Goal: Task Accomplishment & Management: Manage account settings

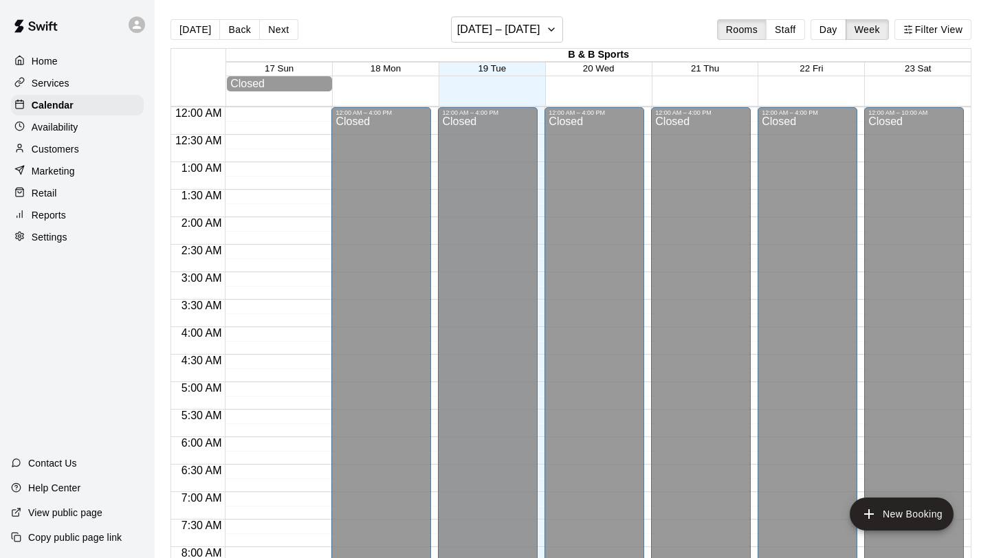
scroll to position [797, 0]
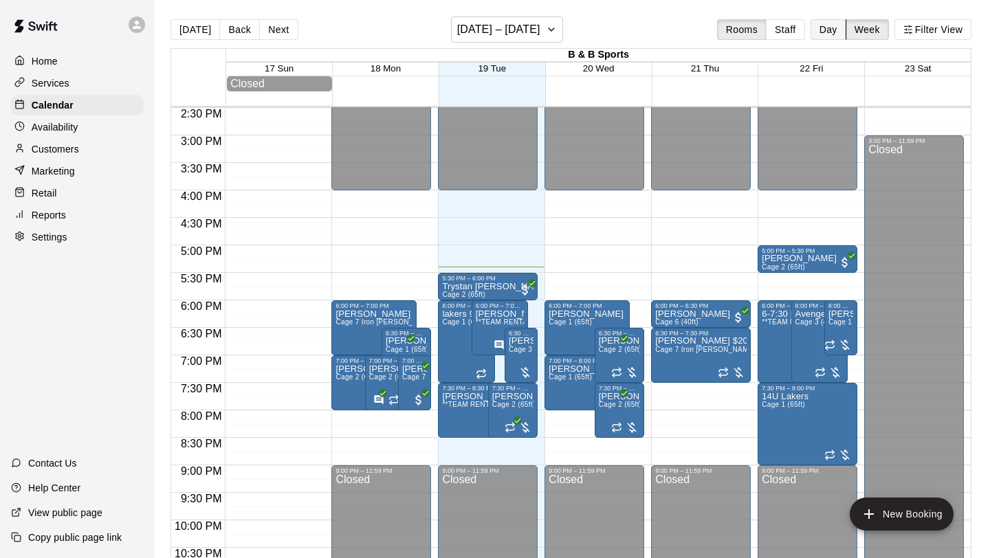
click at [822, 35] on button "Day" at bounding box center [829, 29] width 36 height 21
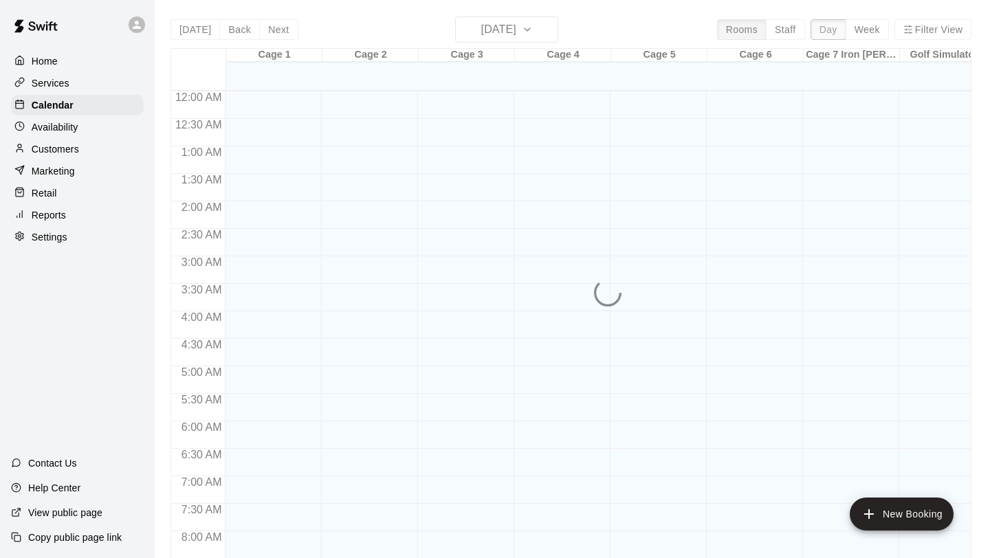
scroll to position [838, 0]
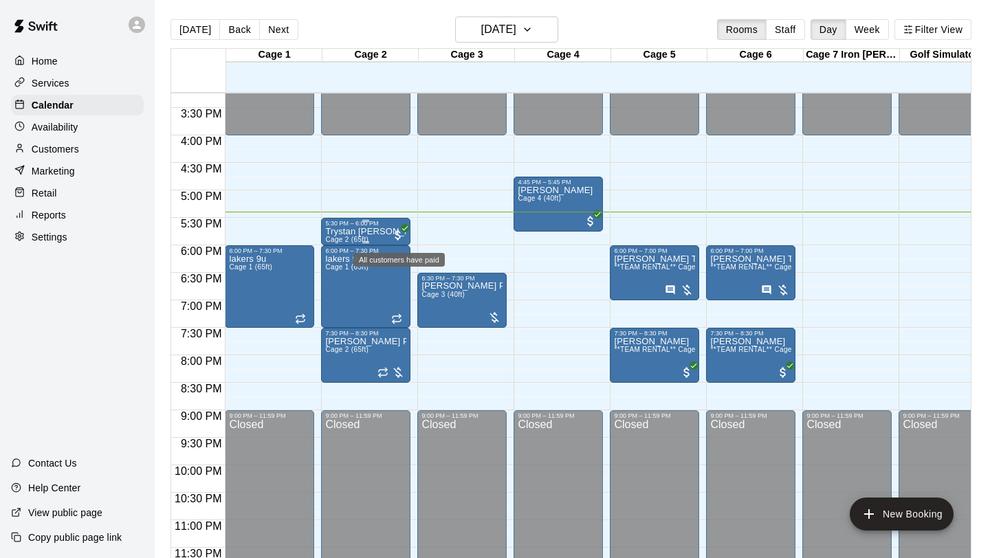
click at [397, 237] on span "All customers have paid" at bounding box center [398, 235] width 14 height 14
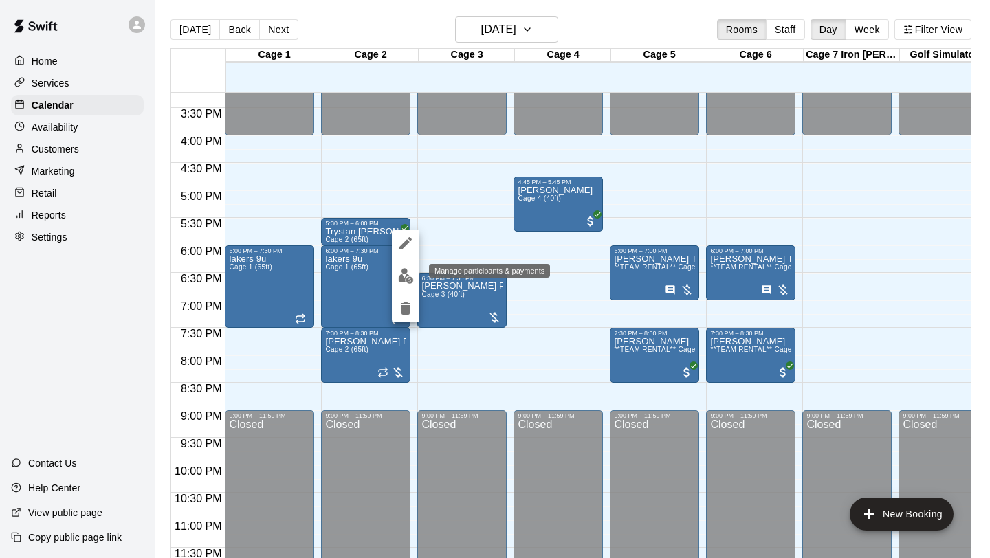
click at [404, 282] on img "edit" at bounding box center [406, 276] width 16 height 16
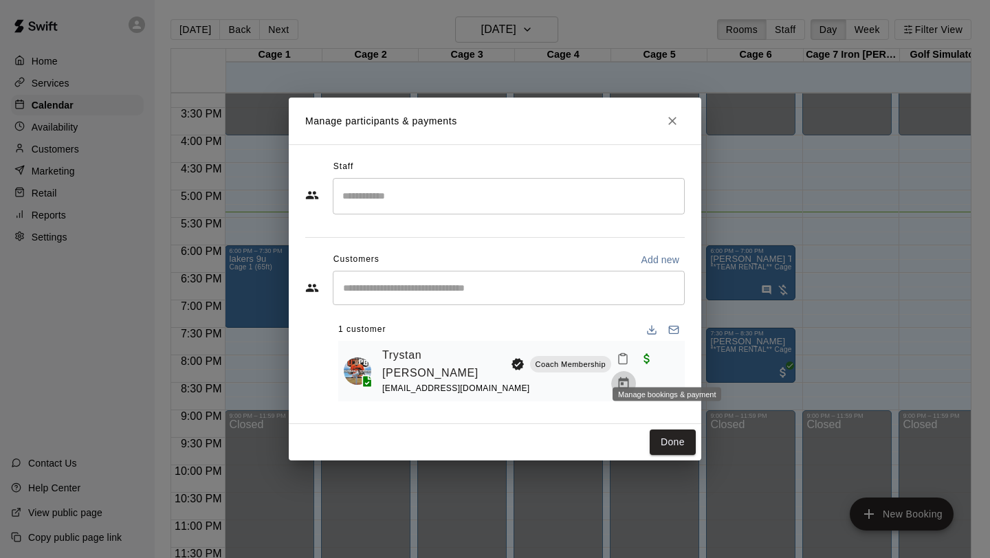
click at [630, 377] on icon "Manage bookings & payment" at bounding box center [624, 384] width 14 height 14
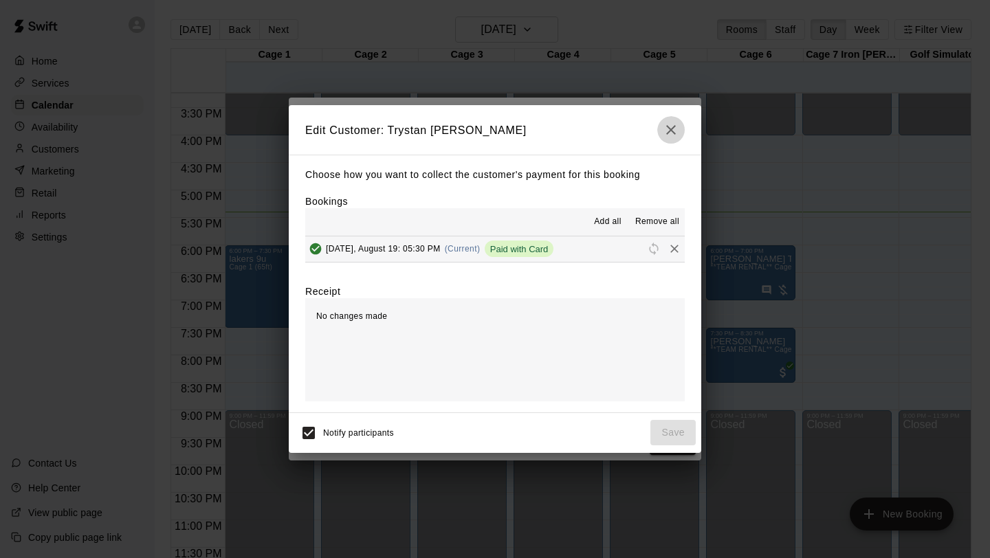
click at [675, 127] on icon "button" at bounding box center [671, 130] width 17 height 17
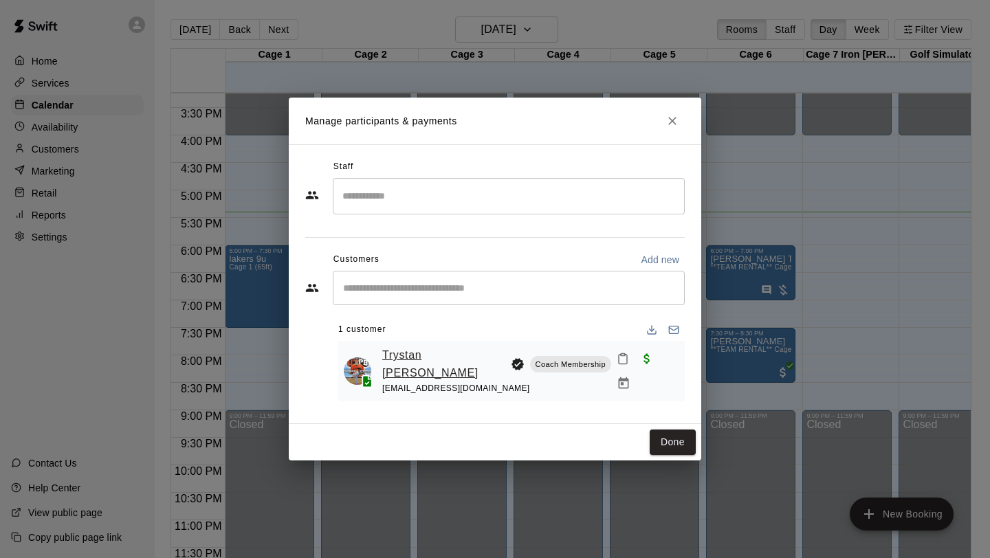
click at [422, 361] on link "Trystan [PERSON_NAME]" at bounding box center [443, 364] width 123 height 35
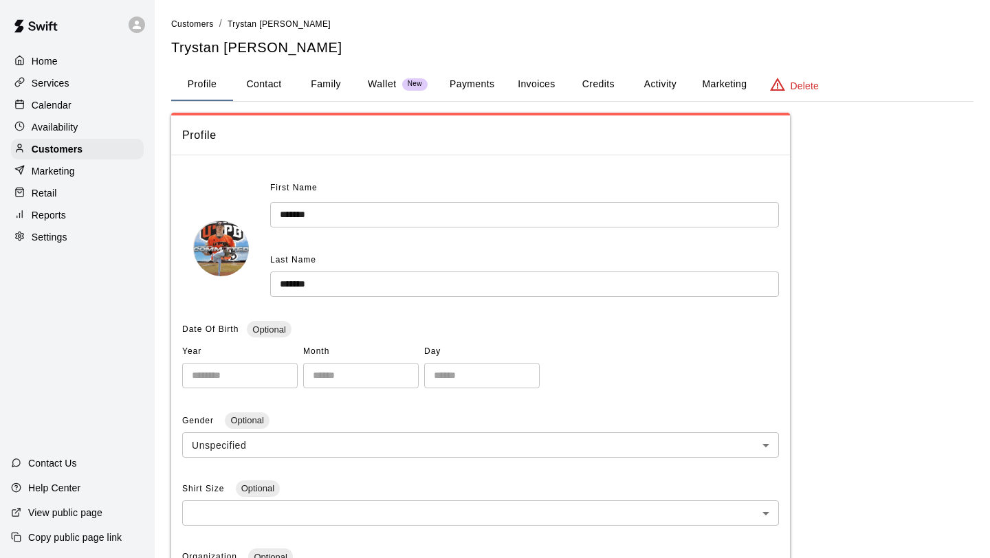
click at [486, 91] on button "Payments" at bounding box center [472, 84] width 67 height 33
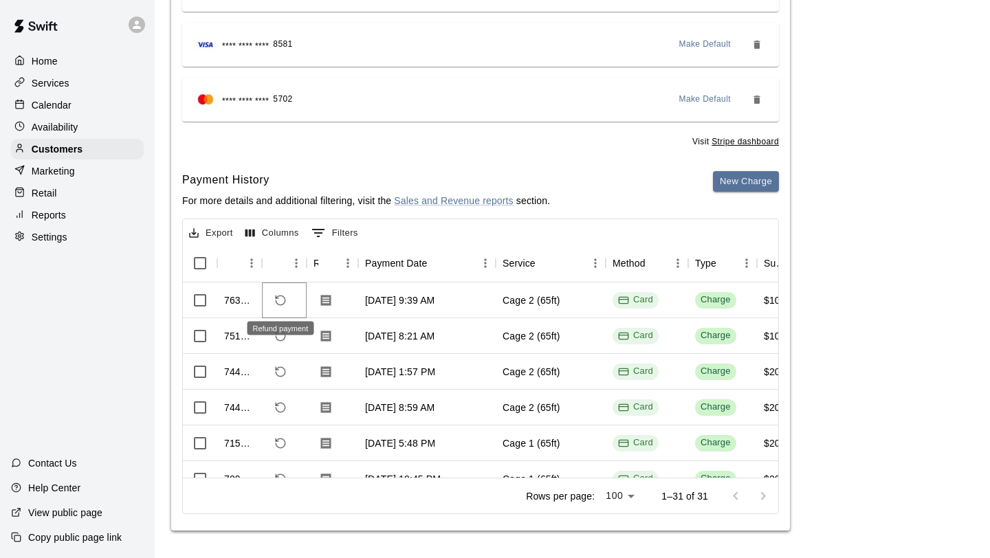
click at [278, 305] on icon "Refund payment" at bounding box center [280, 300] width 12 height 12
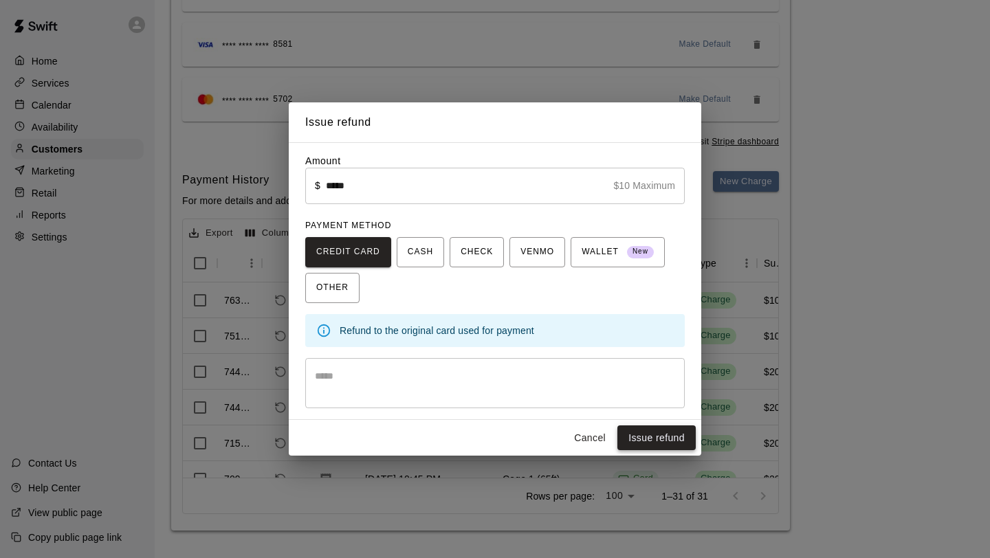
click at [679, 441] on button "Issue refund" at bounding box center [656, 438] width 78 height 25
